Goal: Navigation & Orientation: Find specific page/section

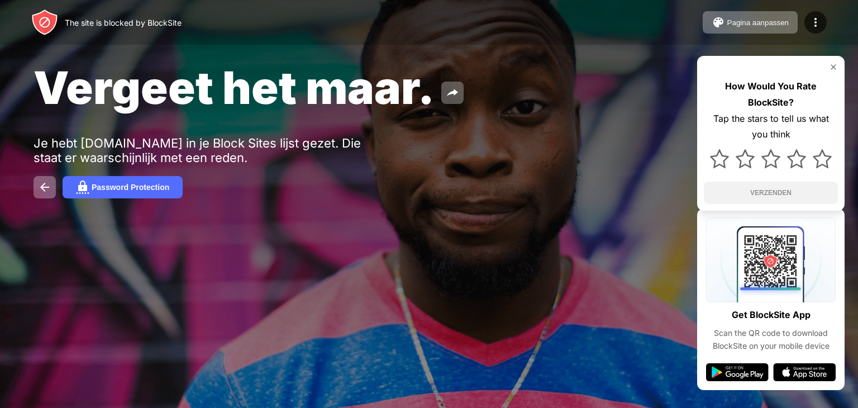
click at [246, 1] on div "The site is blocked by BlockSite Pagina aanpassen Blokkeerlijst bewerken Herlei…" at bounding box center [429, 22] width 858 height 45
